Goal: Task Accomplishment & Management: Manage account settings

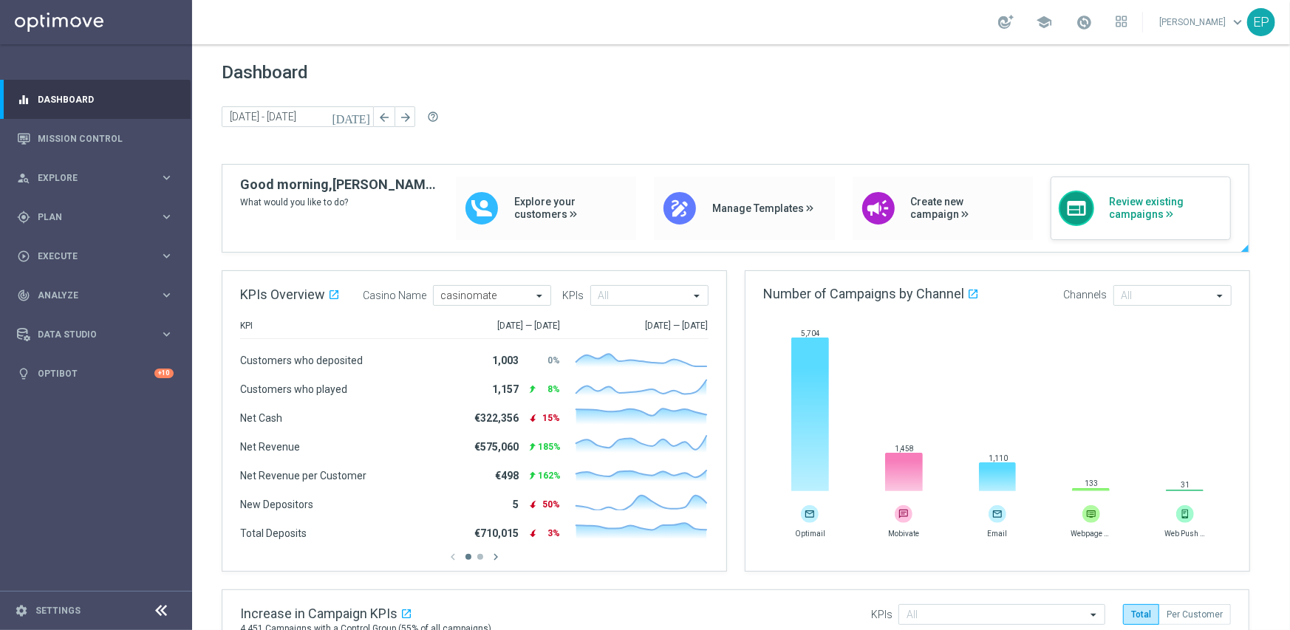
click at [1147, 216] on span "Review existing campaigns" at bounding box center [1166, 208] width 114 height 25
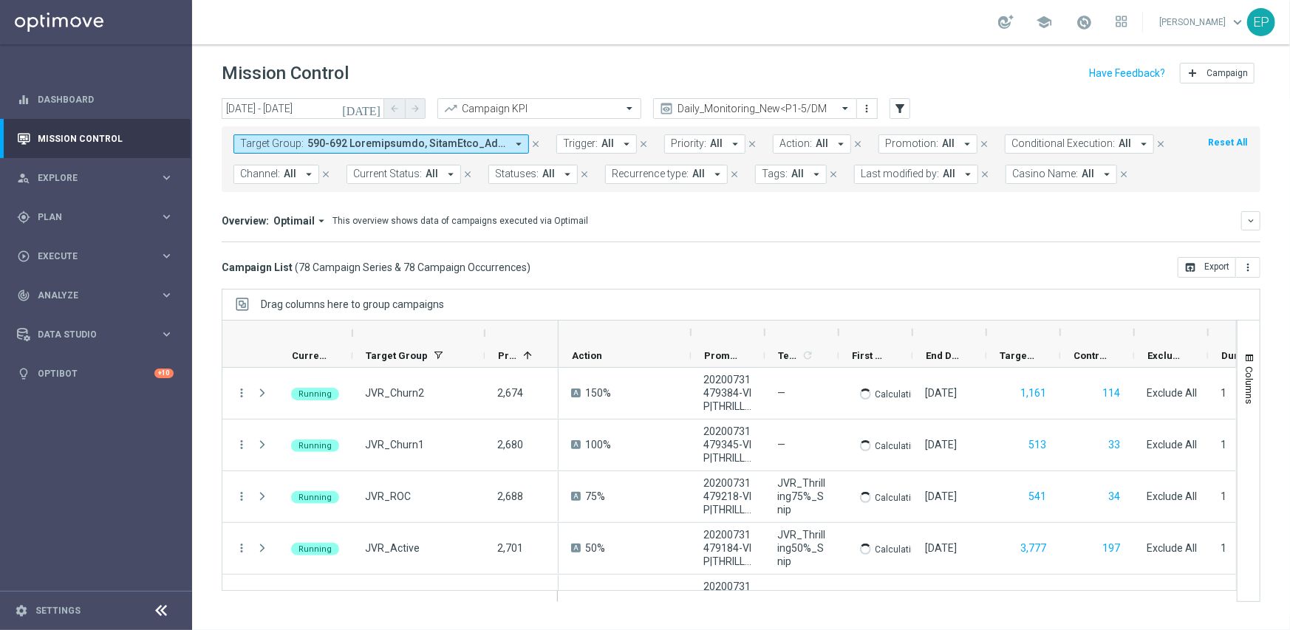
click at [163, 607] on icon at bounding box center [162, 611] width 18 height 18
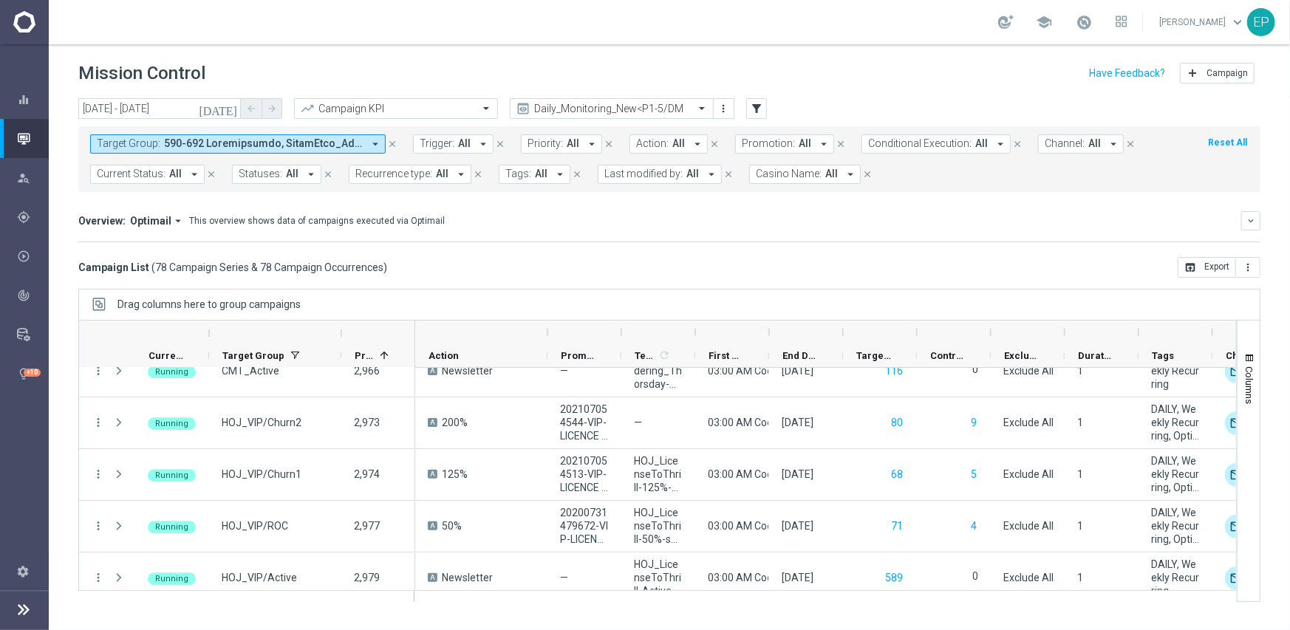
scroll to position [2955, 0]
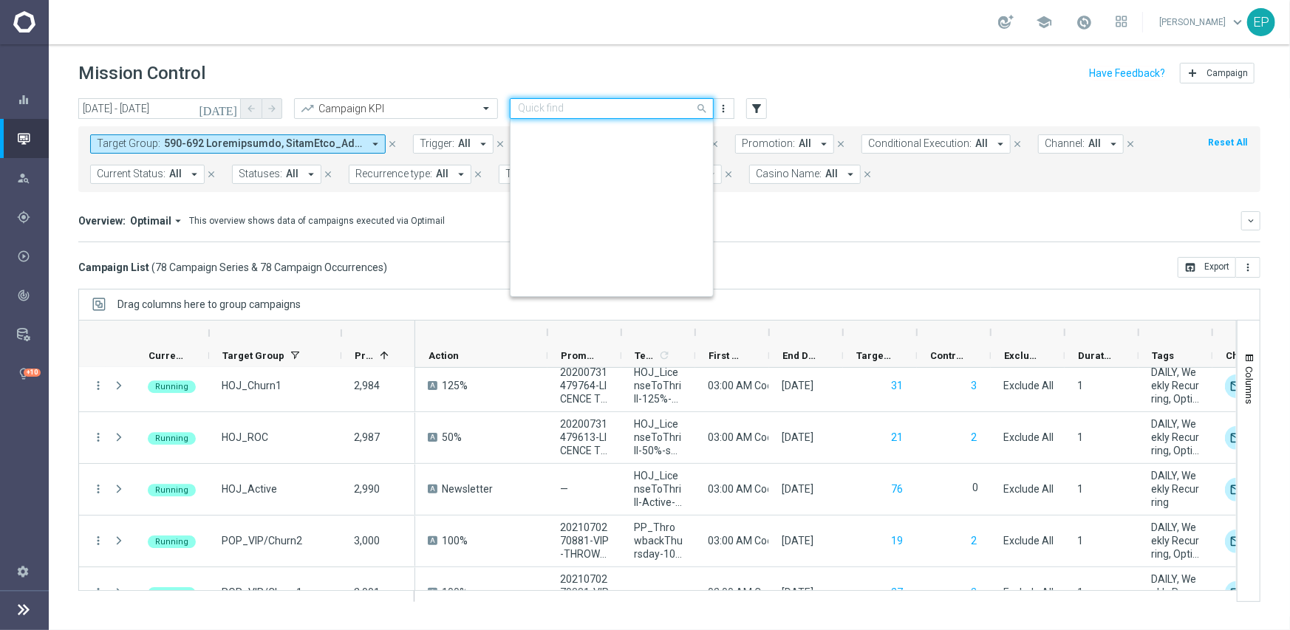
click at [611, 102] on div "Quick find Daily_Monitoring_New<P1-5/DM" at bounding box center [602, 108] width 184 height 13
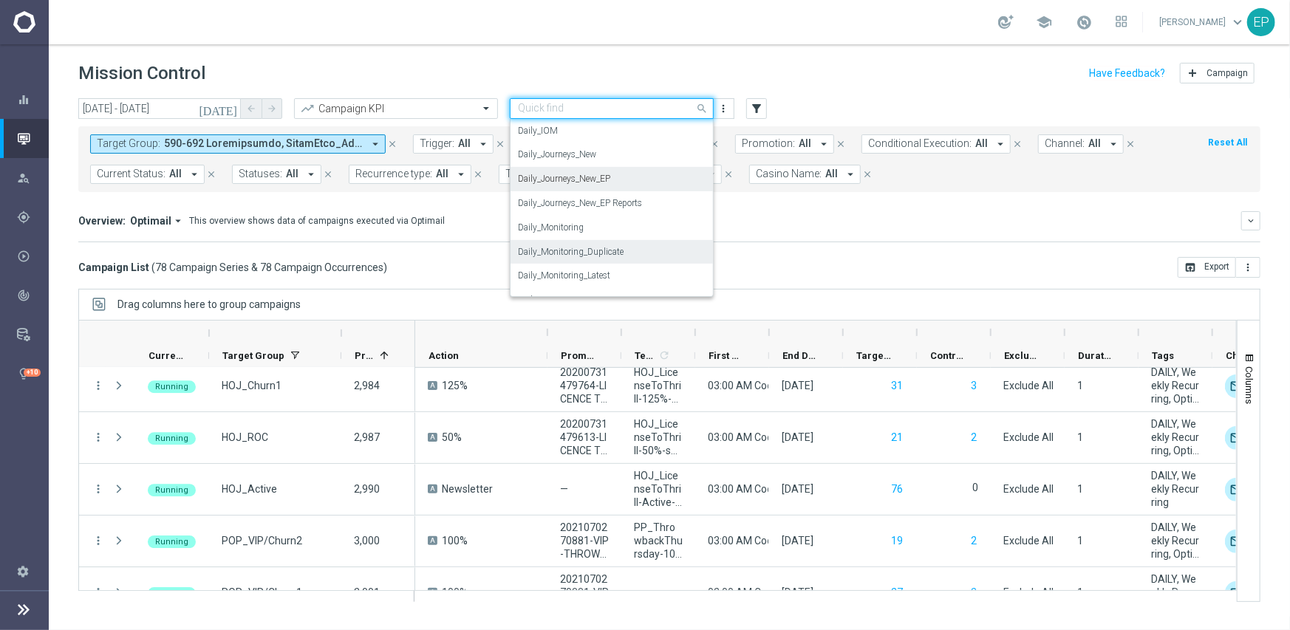
scroll to position [388, 0]
click at [591, 178] on label "Daily_Journeys_New" at bounding box center [557, 180] width 78 height 13
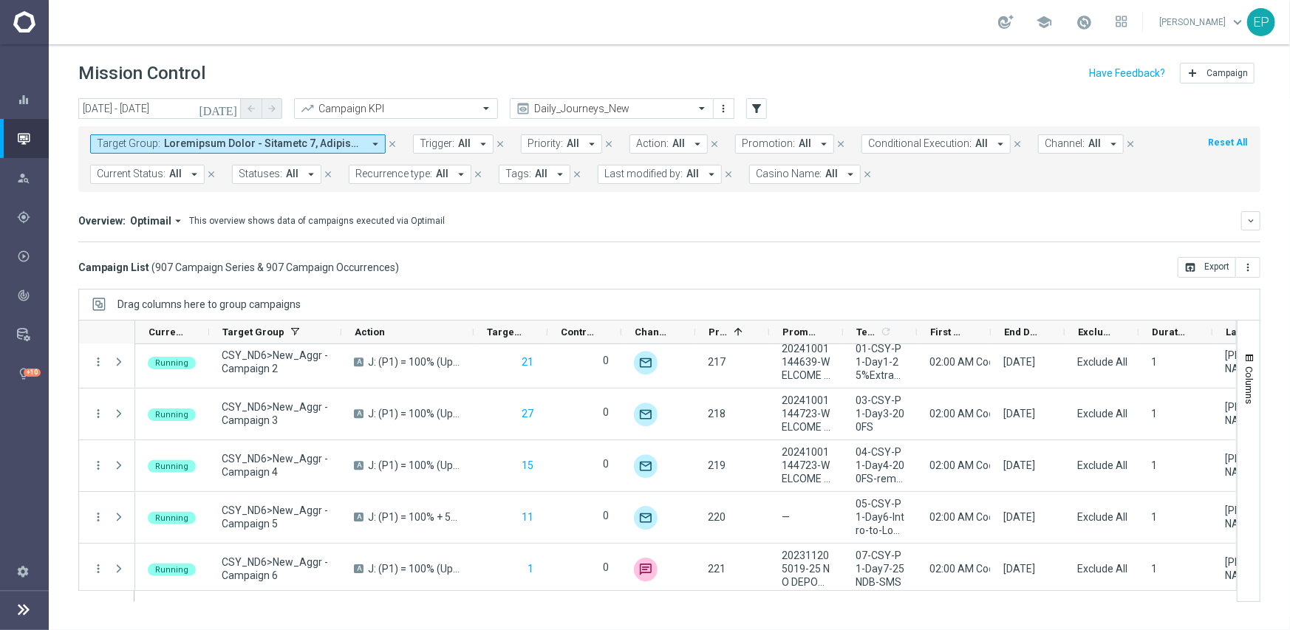
click at [152, 173] on span "Current Status:" at bounding box center [131, 174] width 69 height 13
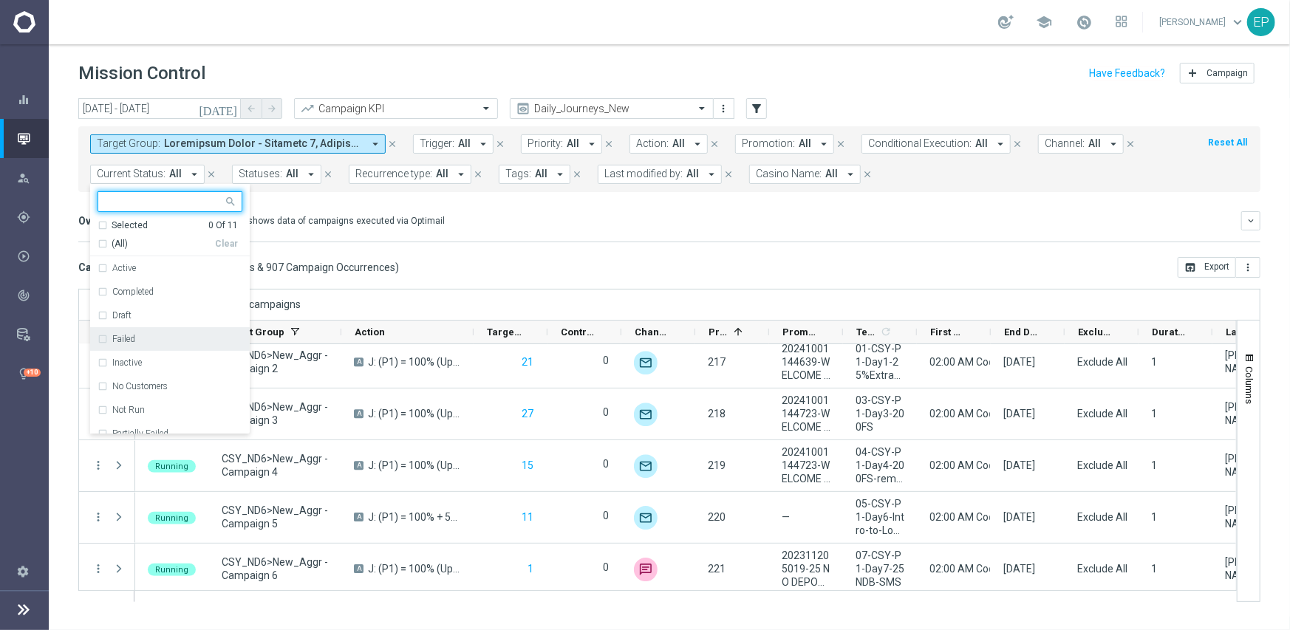
drag, startPoint x: 98, startPoint y: 242, endPoint x: 158, endPoint y: 329, distance: 105.7
click at [98, 242] on div "(All)" at bounding box center [156, 244] width 117 height 13
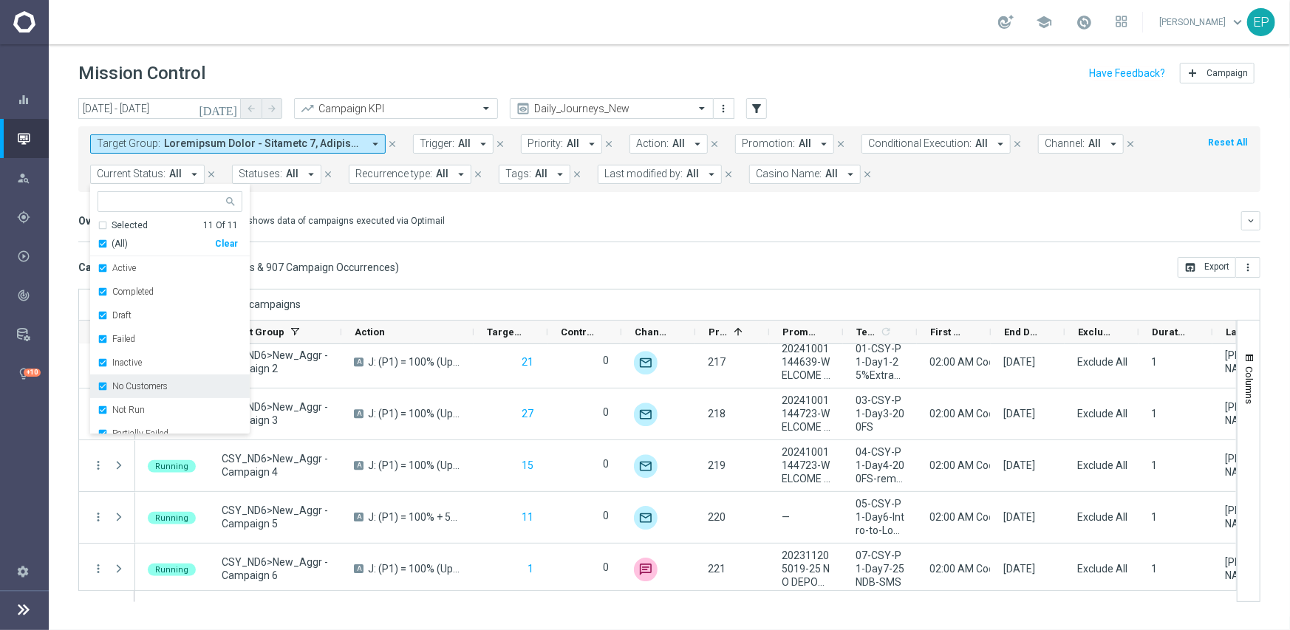
click at [134, 392] on div "No Customers" at bounding box center [170, 386] width 145 height 24
click at [151, 406] on div "Running" at bounding box center [177, 407] width 130 height 9
click at [592, 253] on mini-dashboard "Overview: Optimail arrow_drop_down This overview shows data of campaigns execut…" at bounding box center [669, 224] width 1182 height 65
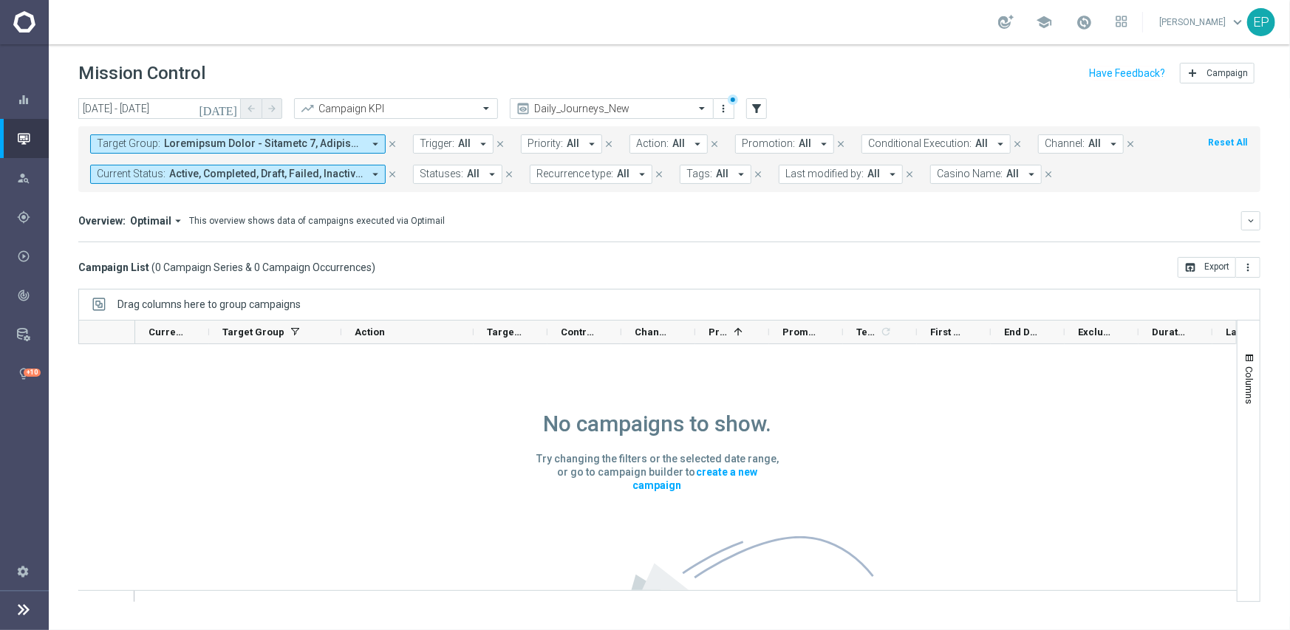
scroll to position [0, 0]
